Goal: Find specific page/section: Find specific page/section

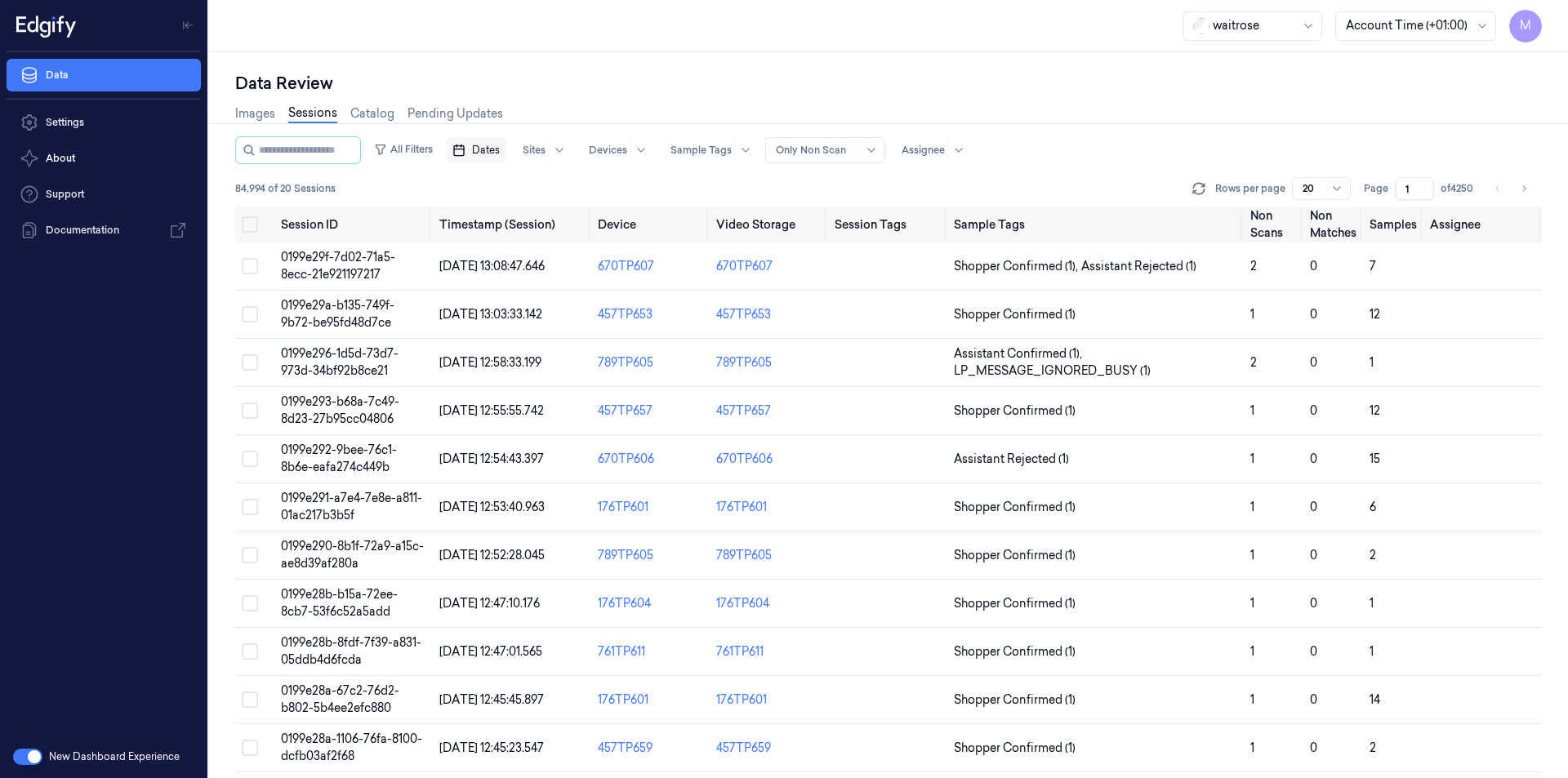
click at [500, 156] on span "Dates" at bounding box center [485, 150] width 28 height 15
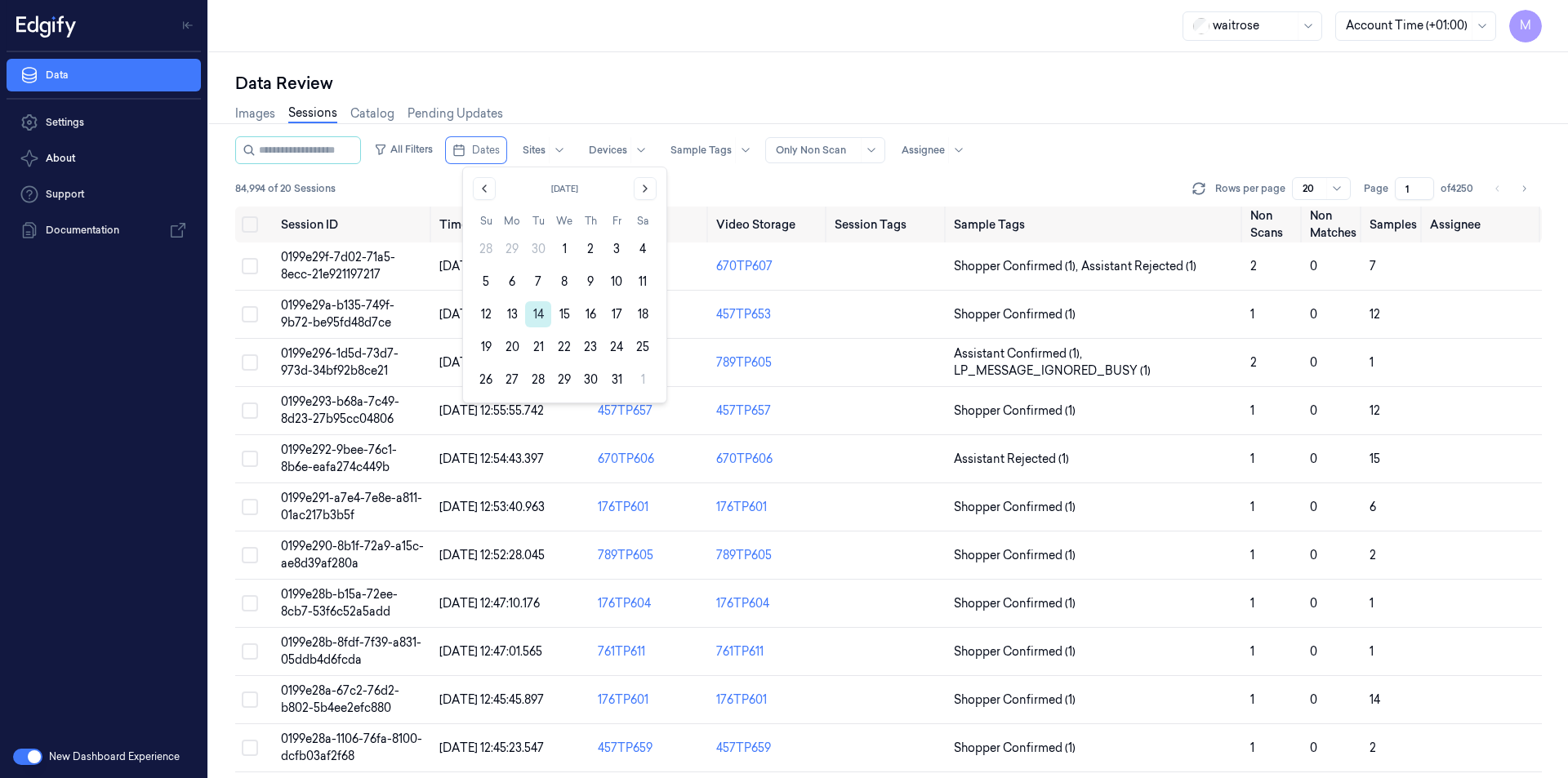
click at [536, 317] on button "14" at bounding box center [538, 314] width 26 height 26
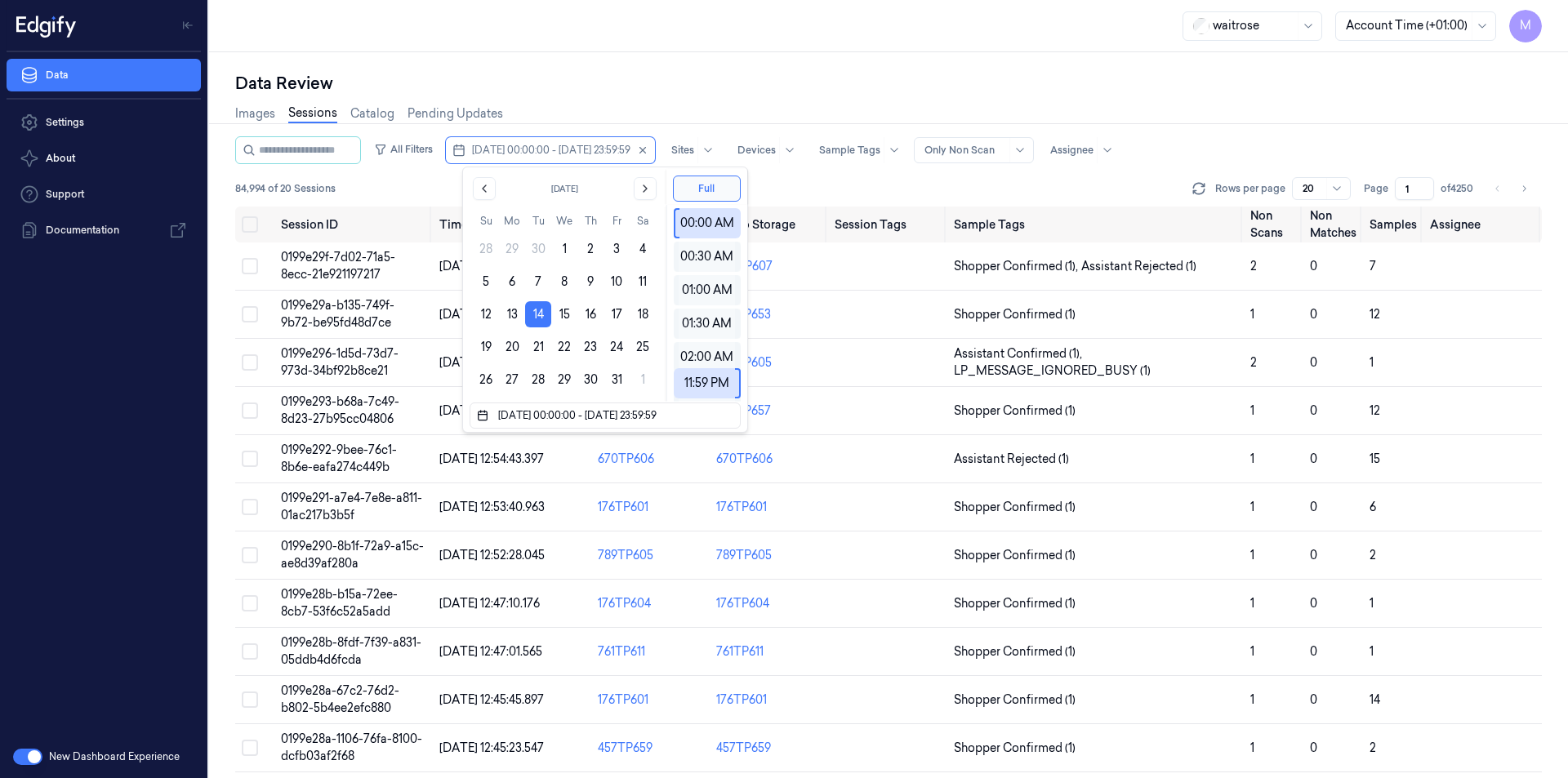
click at [556, 94] on div "Data Review" at bounding box center [889, 84] width 1307 height 23
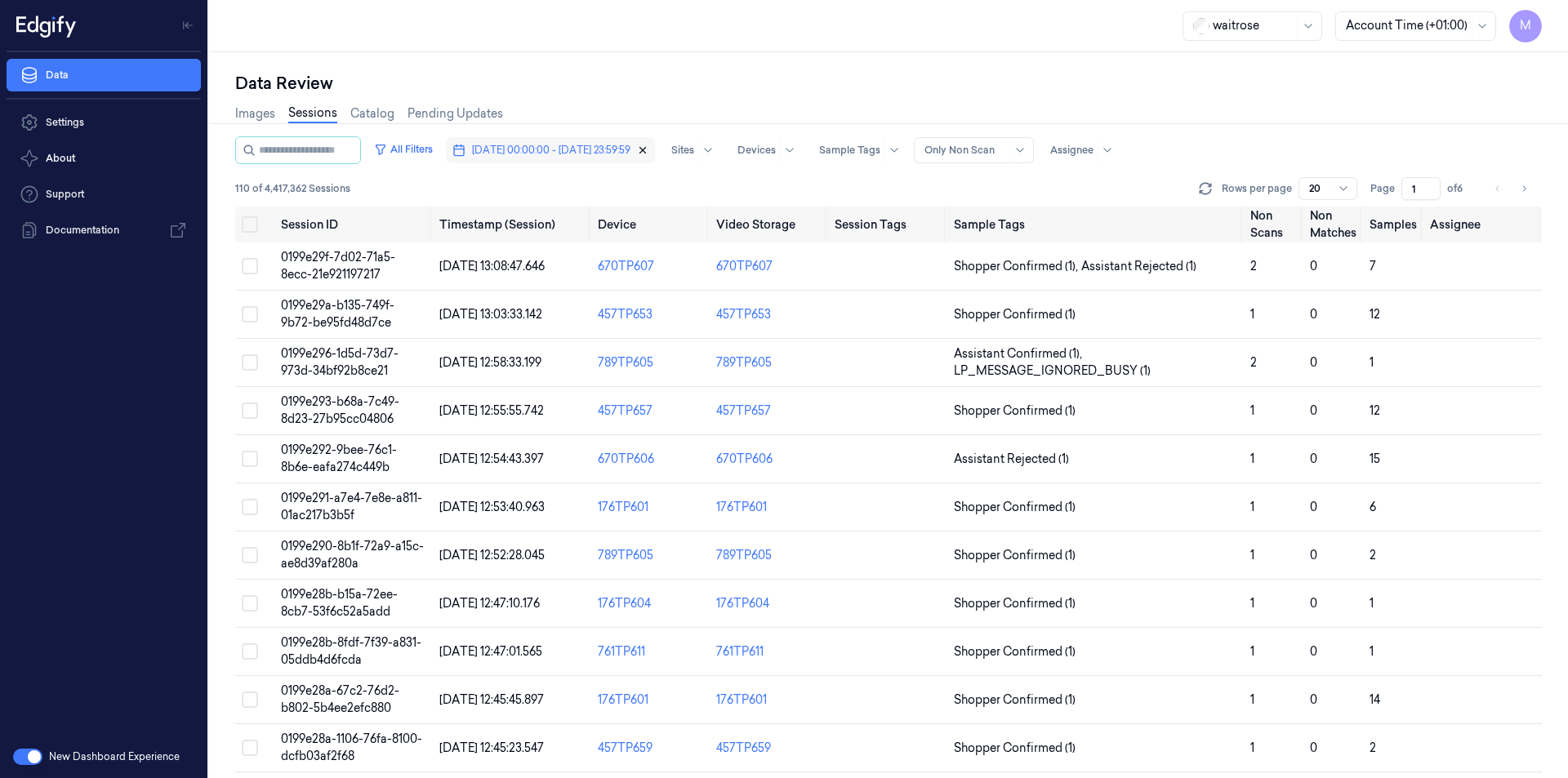
click at [646, 149] on icon "button" at bounding box center [643, 150] width 5 height 5
click at [574, 56] on div "Data Review Images Sessions Catalog Pending Updates All Filters Dates Sites Dev…" at bounding box center [888, 415] width 1359 height 726
click at [558, 45] on div "waitrose Account Time (+01:00) M" at bounding box center [888, 26] width 1359 height 52
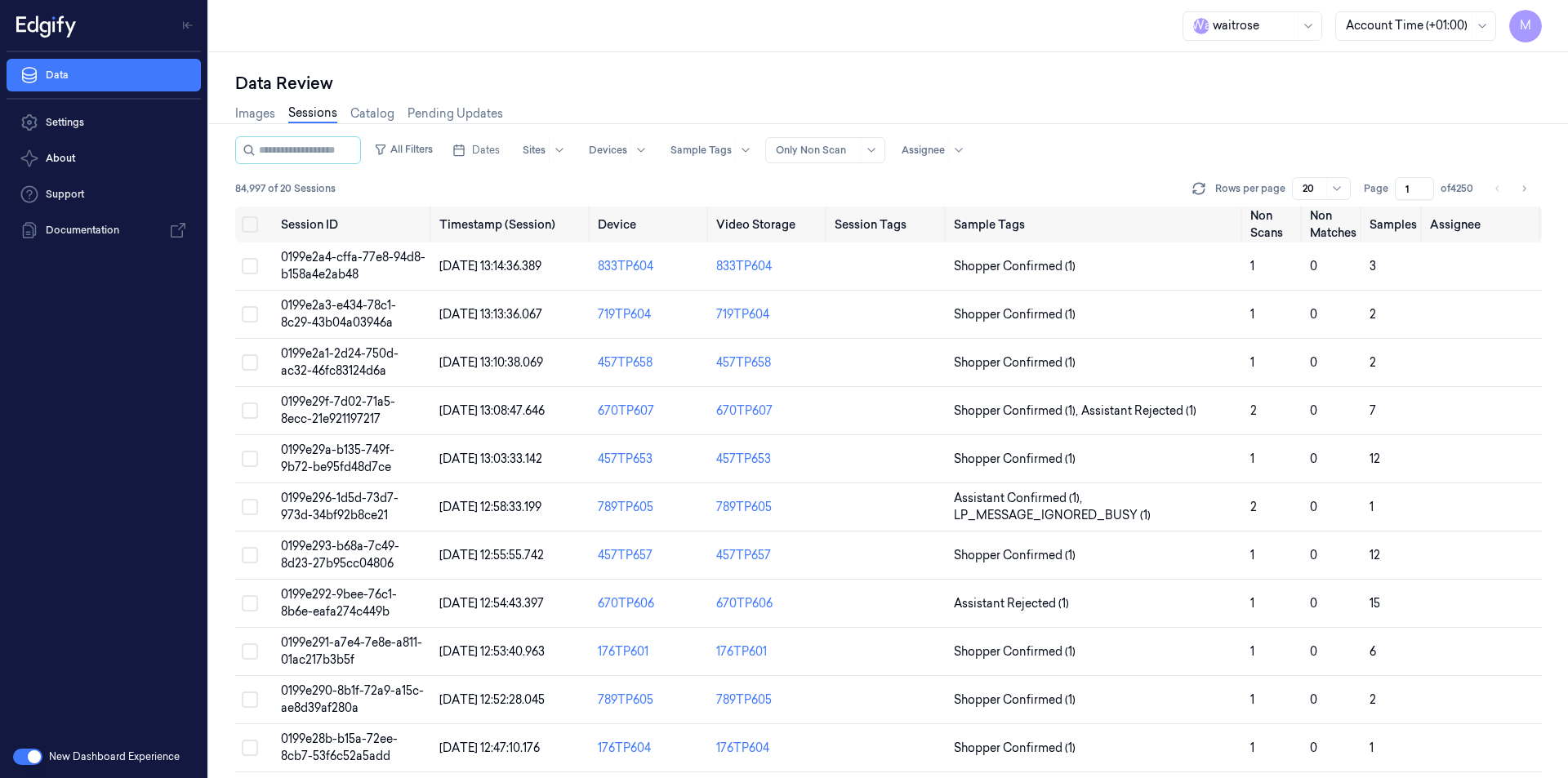
click at [427, 45] on div "W a waitrose Account Time (+01:00) M" at bounding box center [888, 26] width 1359 height 52
